Goal: Book appointment/travel/reservation

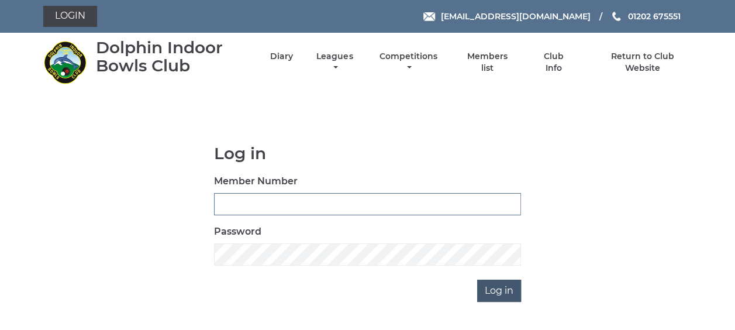
type input "3863"
click at [500, 290] on input "Log in" at bounding box center [499, 291] width 44 height 22
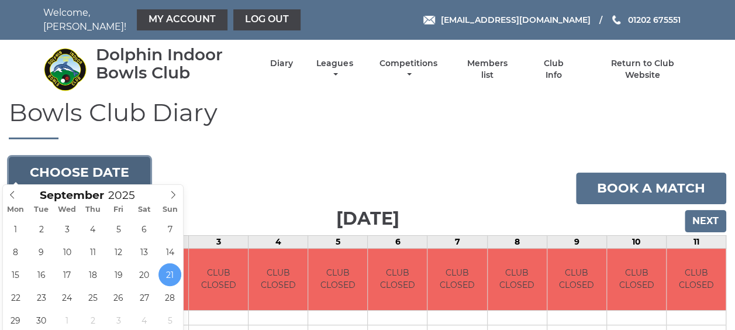
click at [112, 166] on button "Choose date" at bounding box center [80, 173] width 142 height 32
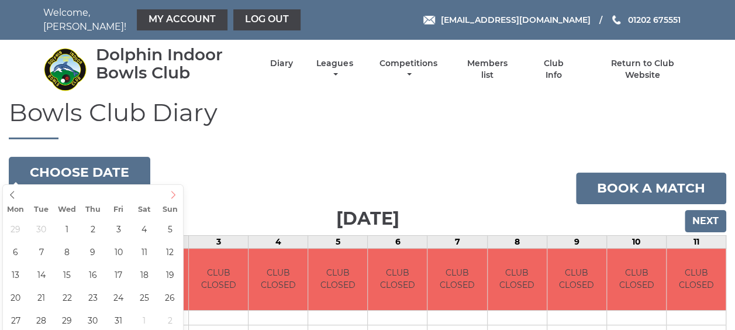
click at [174, 194] on icon at bounding box center [173, 195] width 8 height 8
type input "2025-10-06"
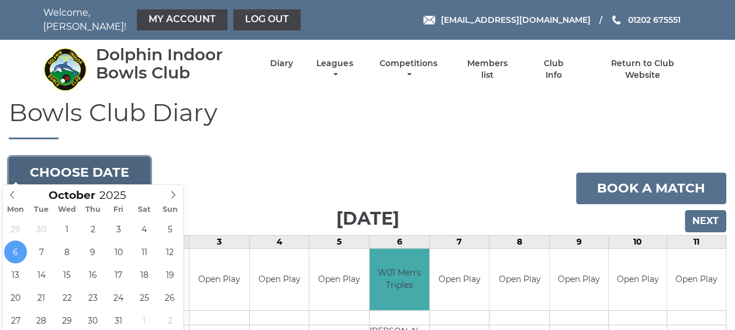
click at [125, 168] on button "Choose date" at bounding box center [80, 173] width 142 height 32
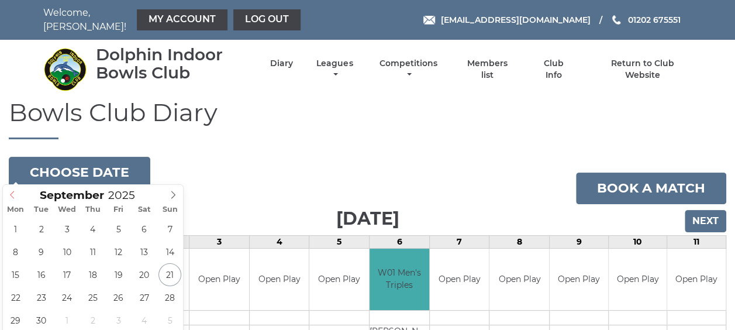
click at [12, 194] on icon at bounding box center [12, 195] width 8 height 8
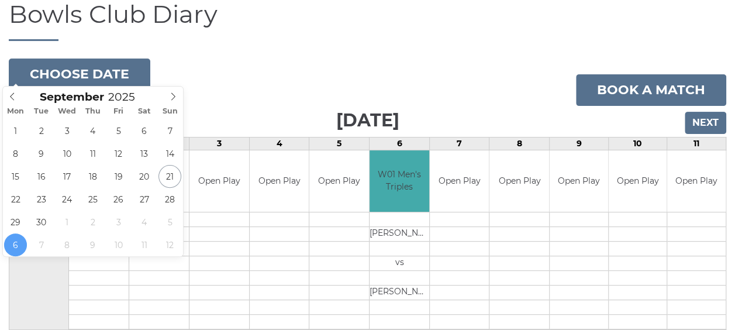
scroll to position [117, 0]
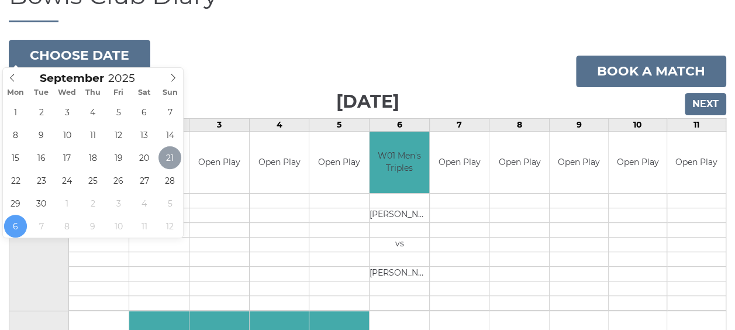
type input "2025-09-21"
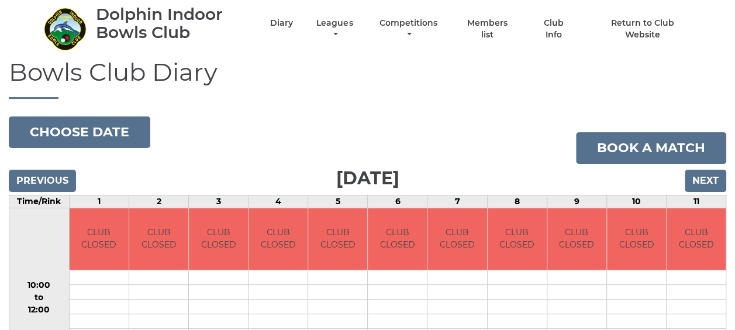
scroll to position [58, 0]
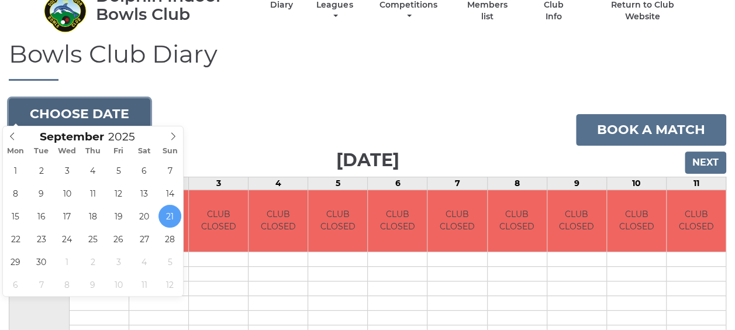
click at [143, 108] on button "Choose date" at bounding box center [80, 114] width 142 height 32
type input "[DATE]"
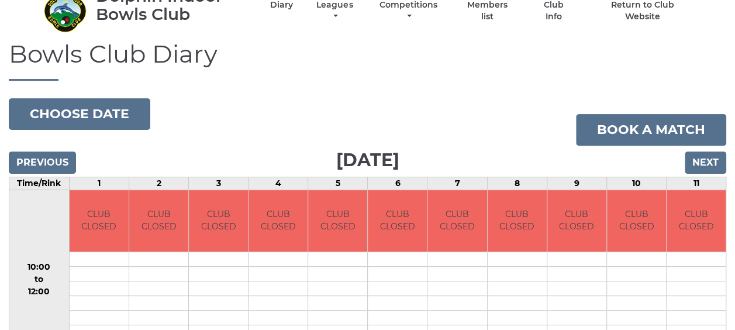
drag, startPoint x: 12, startPoint y: 239, endPoint x: 11, endPoint y: 233, distance: 6.0
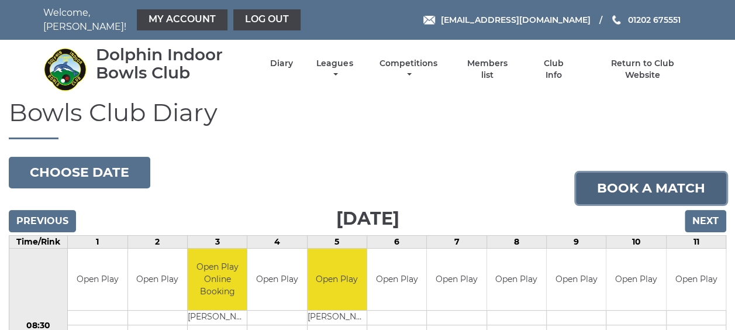
click at [640, 184] on link "Book a match" at bounding box center [651, 189] width 150 height 32
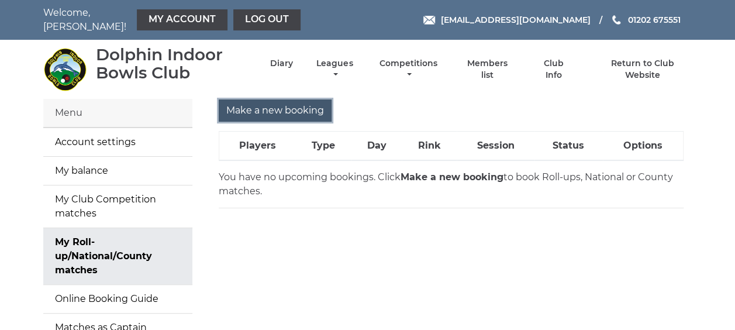
click at [280, 103] on input "Make a new booking" at bounding box center [275, 110] width 113 height 22
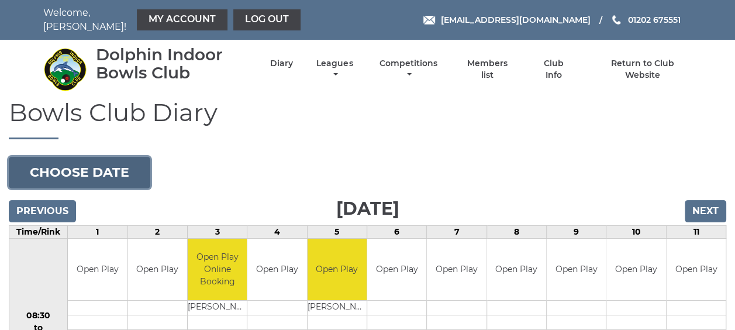
click at [138, 163] on button "Choose date" at bounding box center [80, 173] width 142 height 32
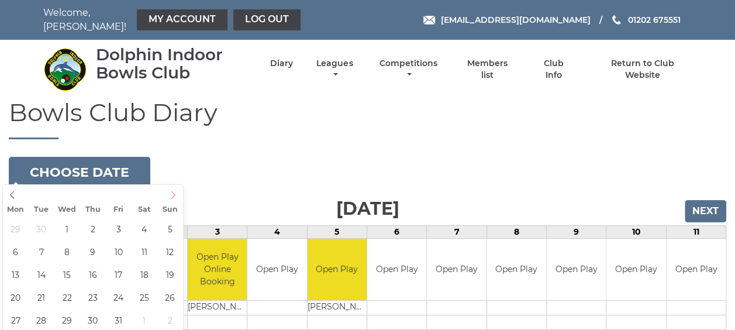
click at [172, 193] on icon at bounding box center [173, 195] width 8 height 8
type input "2025-10-06"
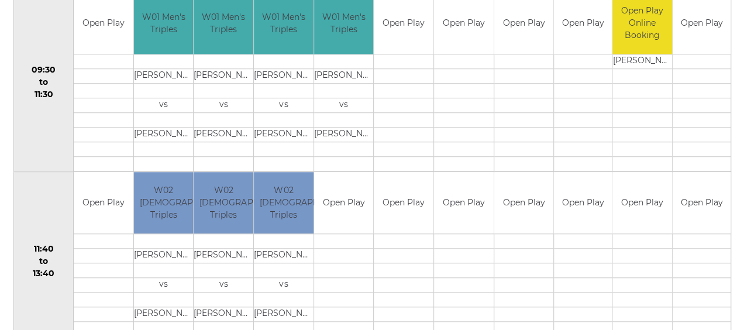
scroll to position [468, 0]
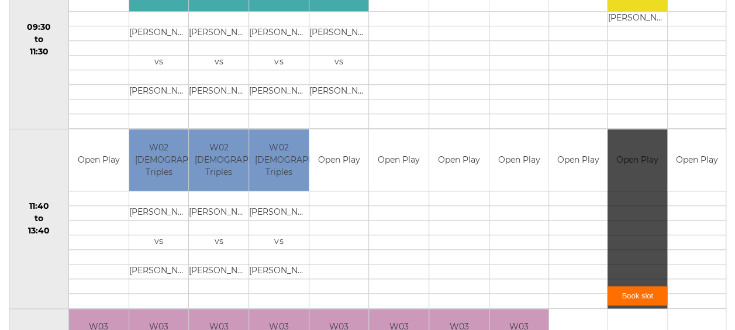
click at [630, 286] on link "Book slot" at bounding box center [638, 295] width 60 height 19
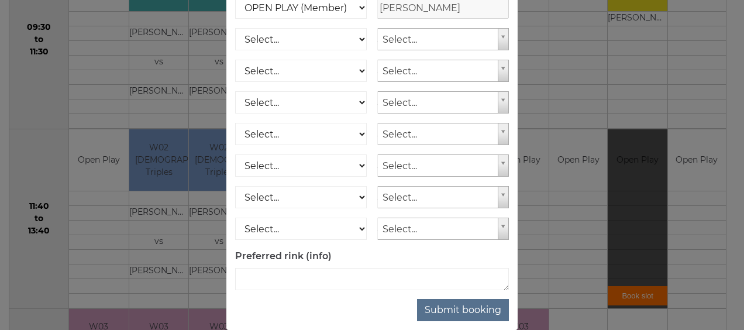
scroll to position [212, 0]
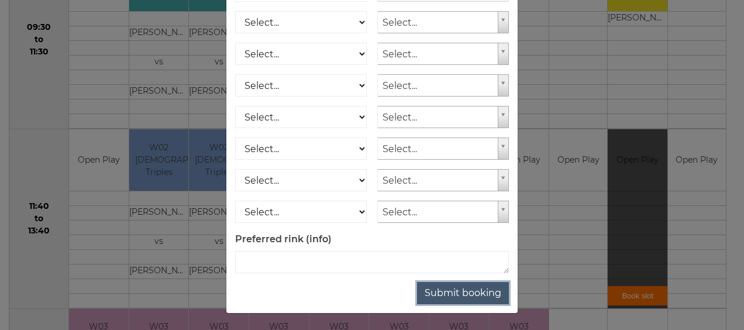
click at [454, 292] on button "Submit booking" at bounding box center [463, 293] width 92 height 22
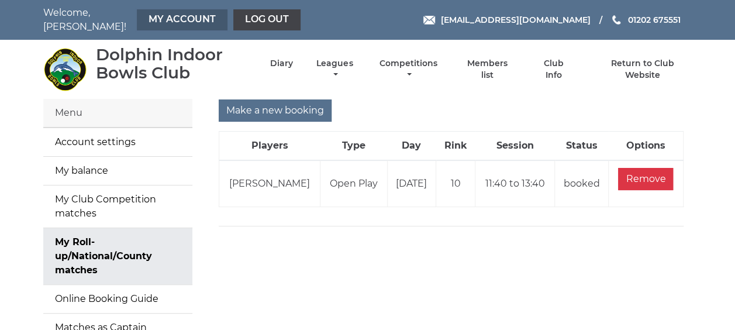
click at [175, 15] on link "My Account" at bounding box center [182, 19] width 91 height 21
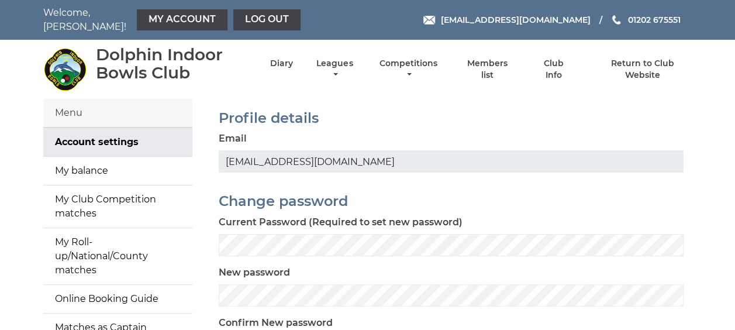
scroll to position [58, 0]
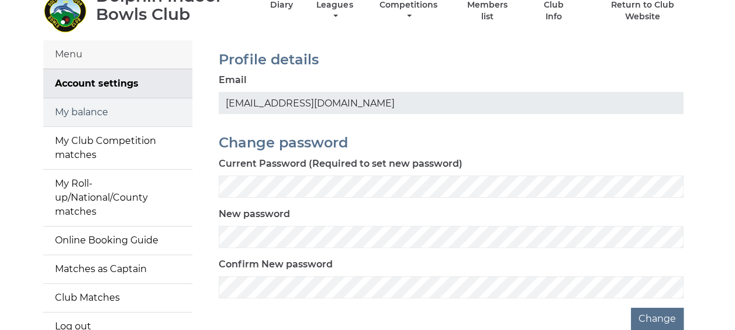
click at [106, 106] on link "My balance" at bounding box center [117, 112] width 149 height 28
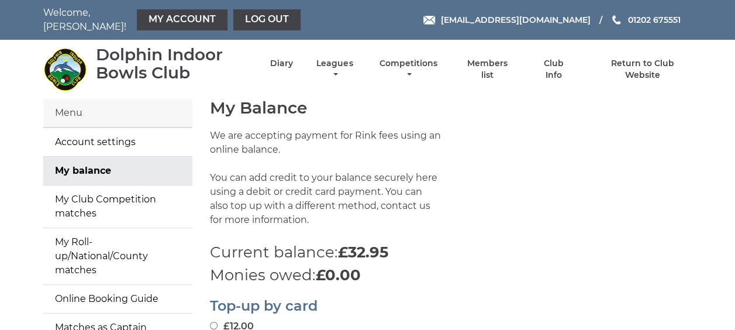
click at [136, 105] on div "Menu" at bounding box center [117, 113] width 149 height 29
click at [129, 136] on link "Account settings" at bounding box center [117, 142] width 149 height 28
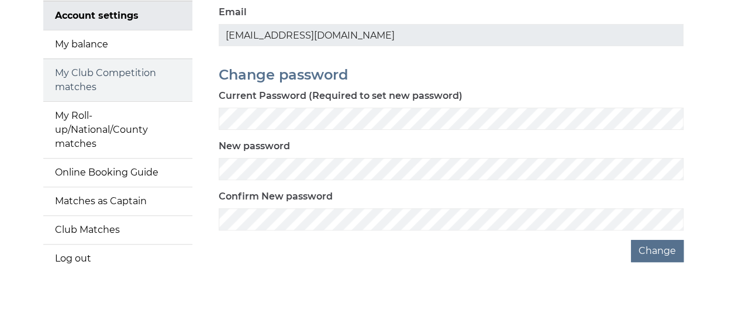
scroll to position [137, 0]
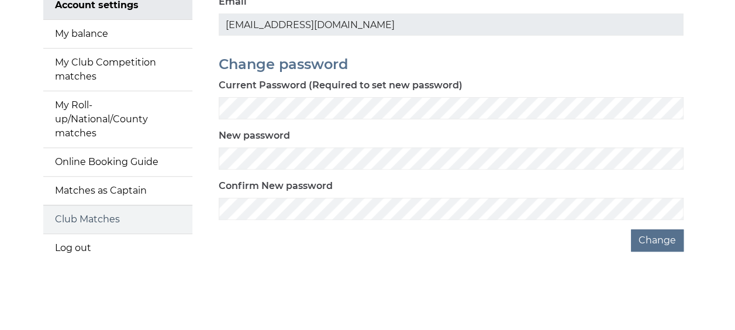
click at [137, 205] on link "Club Matches" at bounding box center [117, 219] width 149 height 28
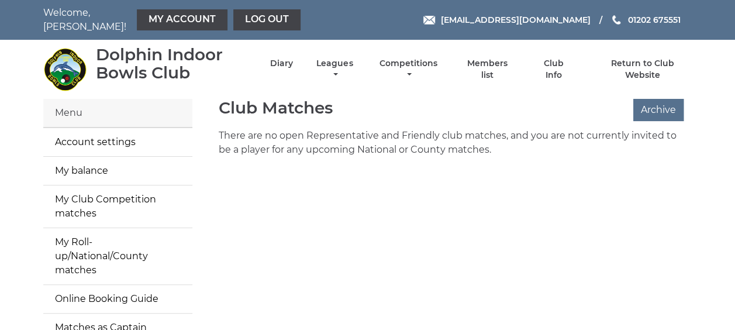
scroll to position [58, 0]
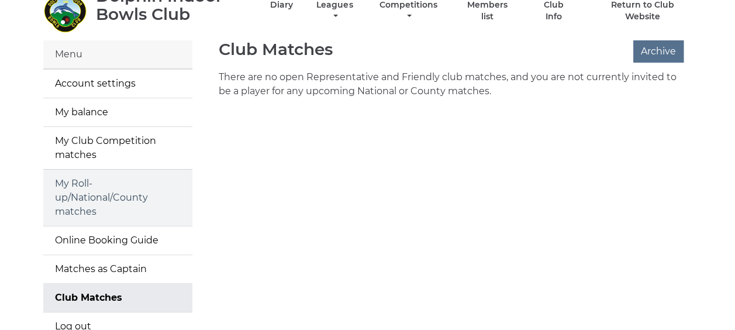
click at [133, 193] on link "My Roll-up/National/County matches" at bounding box center [117, 198] width 149 height 56
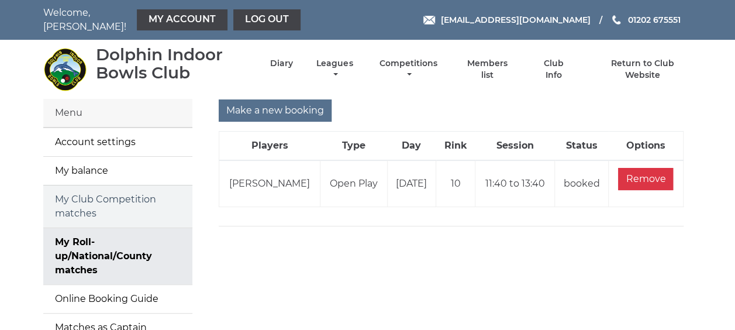
click at [147, 194] on link "My Club Competition matches" at bounding box center [117, 206] width 149 height 42
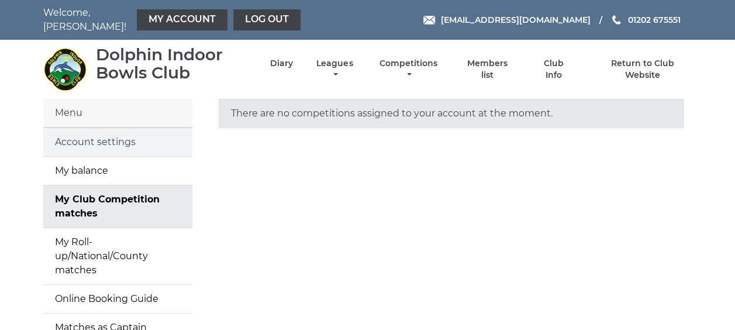
click at [109, 142] on link "Account settings" at bounding box center [117, 142] width 149 height 28
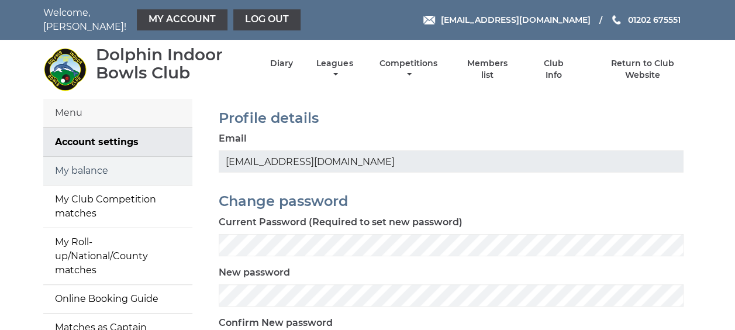
click at [97, 160] on link "My balance" at bounding box center [117, 171] width 149 height 28
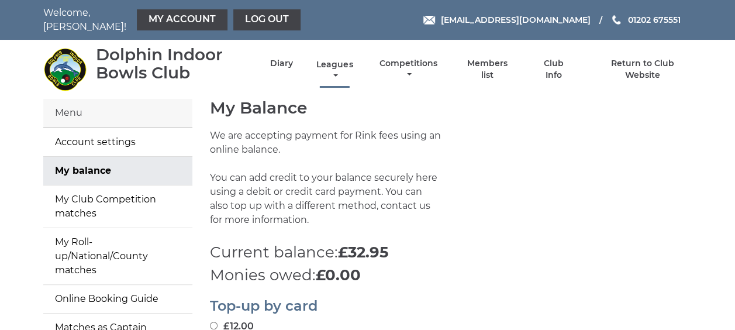
click at [337, 64] on link "Leagues" at bounding box center [334, 70] width 42 height 23
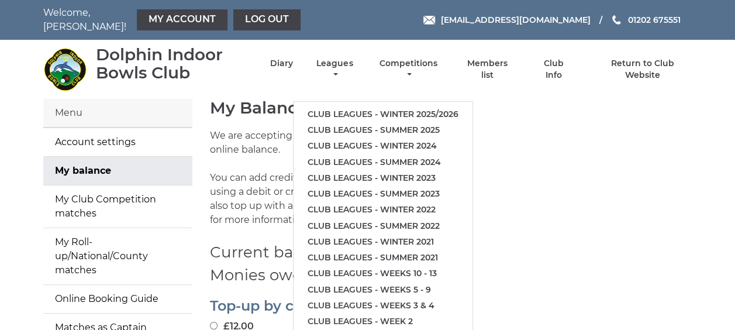
click at [566, 117] on div "My Balance We are accepting payment for Rink fees using an online balance. You …" at bounding box center [451, 193] width 500 height 188
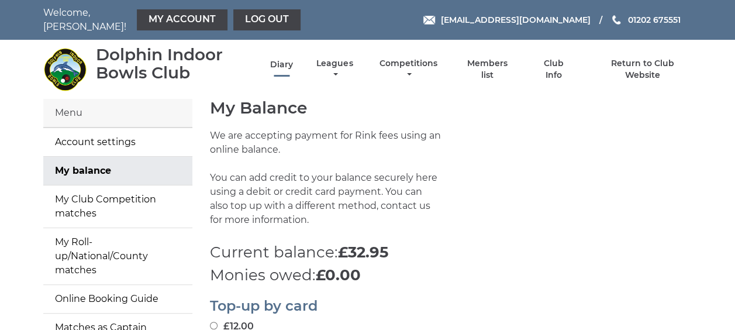
click at [287, 59] on link "Diary" at bounding box center [281, 64] width 23 height 11
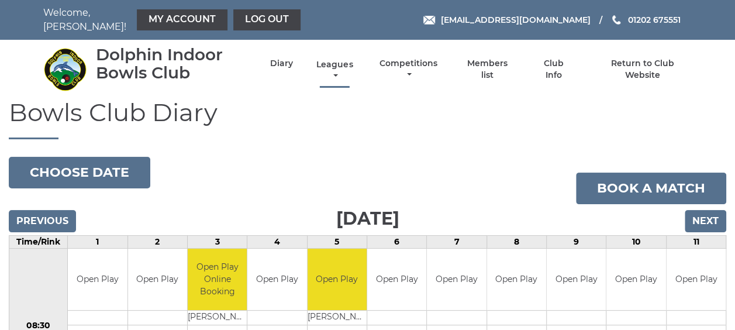
scroll to position [58, 0]
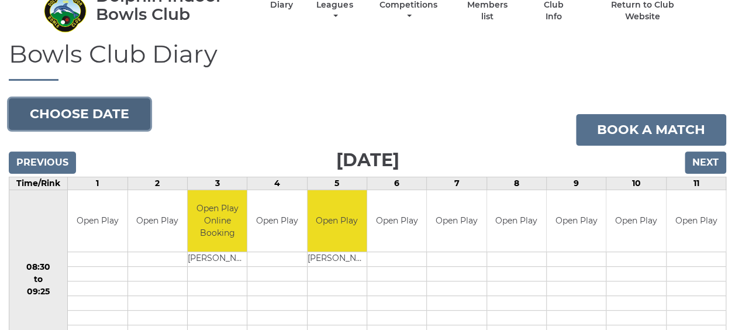
click at [111, 106] on button "Choose date" at bounding box center [80, 114] width 142 height 32
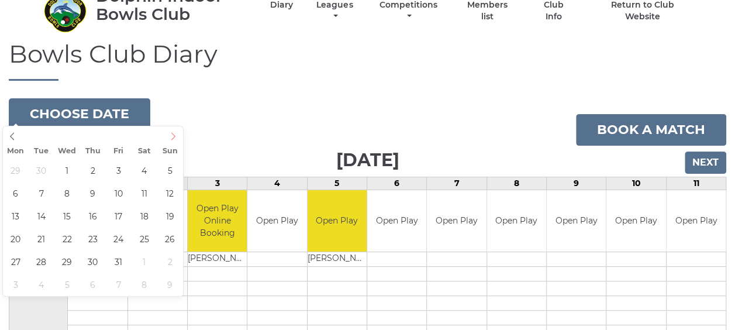
click at [174, 135] on icon at bounding box center [173, 136] width 8 height 8
type input "2025-10-06"
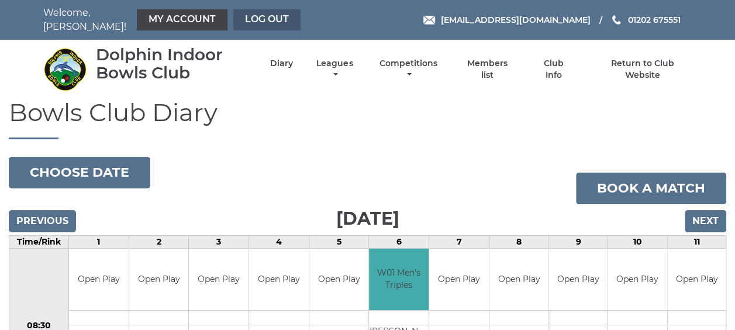
click at [263, 16] on link "Log out" at bounding box center [266, 19] width 67 height 21
